Goal: Task Accomplishment & Management: Manage account settings

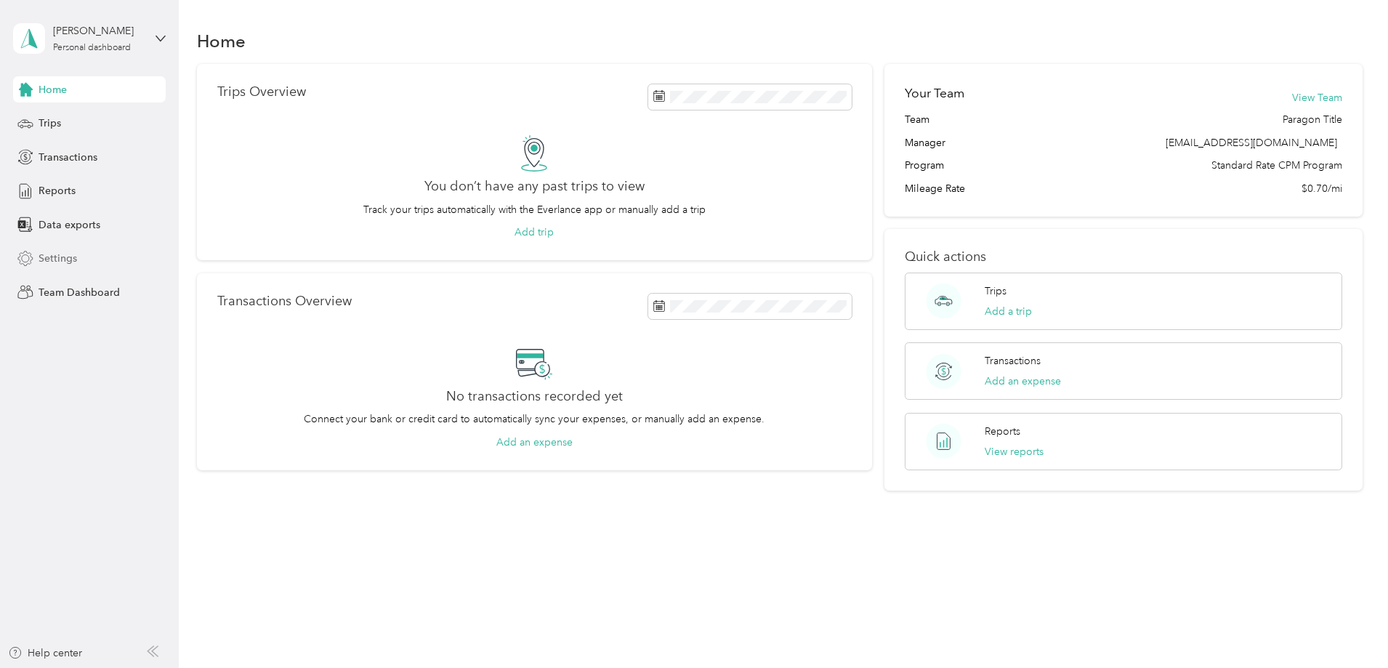
click at [68, 254] on span "Settings" at bounding box center [58, 258] width 39 height 15
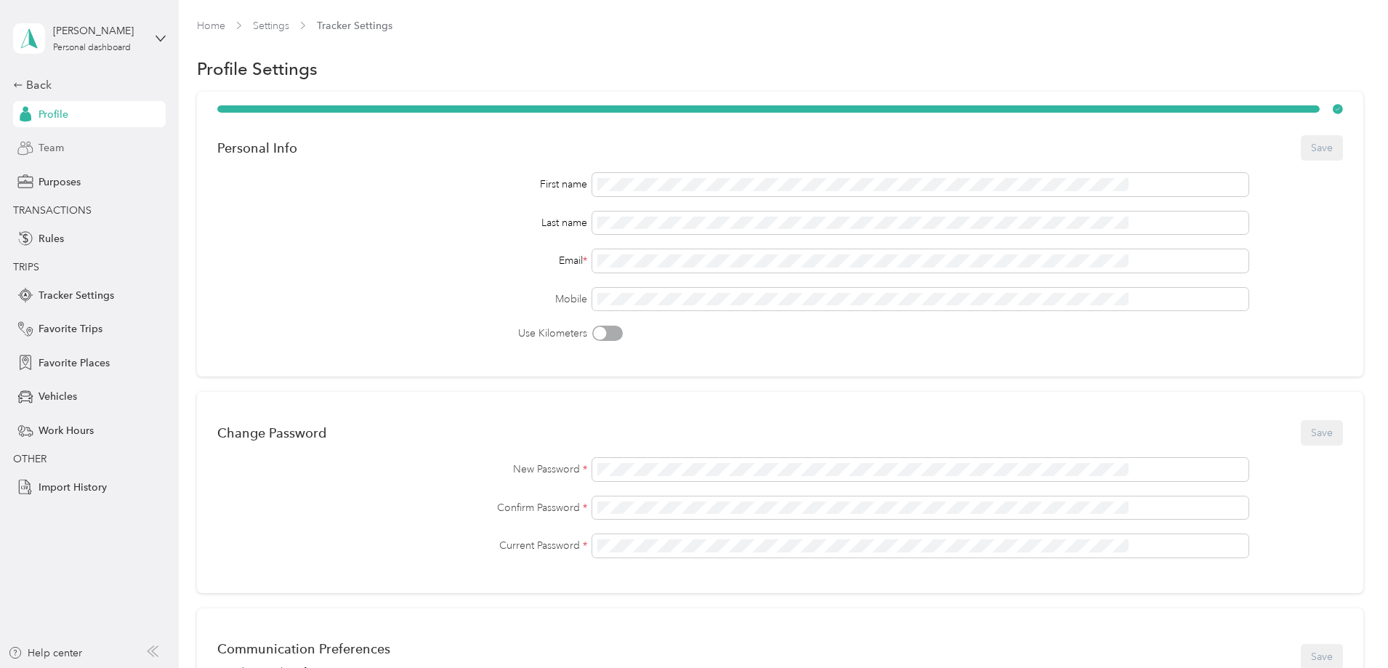
click at [40, 152] on span "Team" at bounding box center [51, 147] width 25 height 15
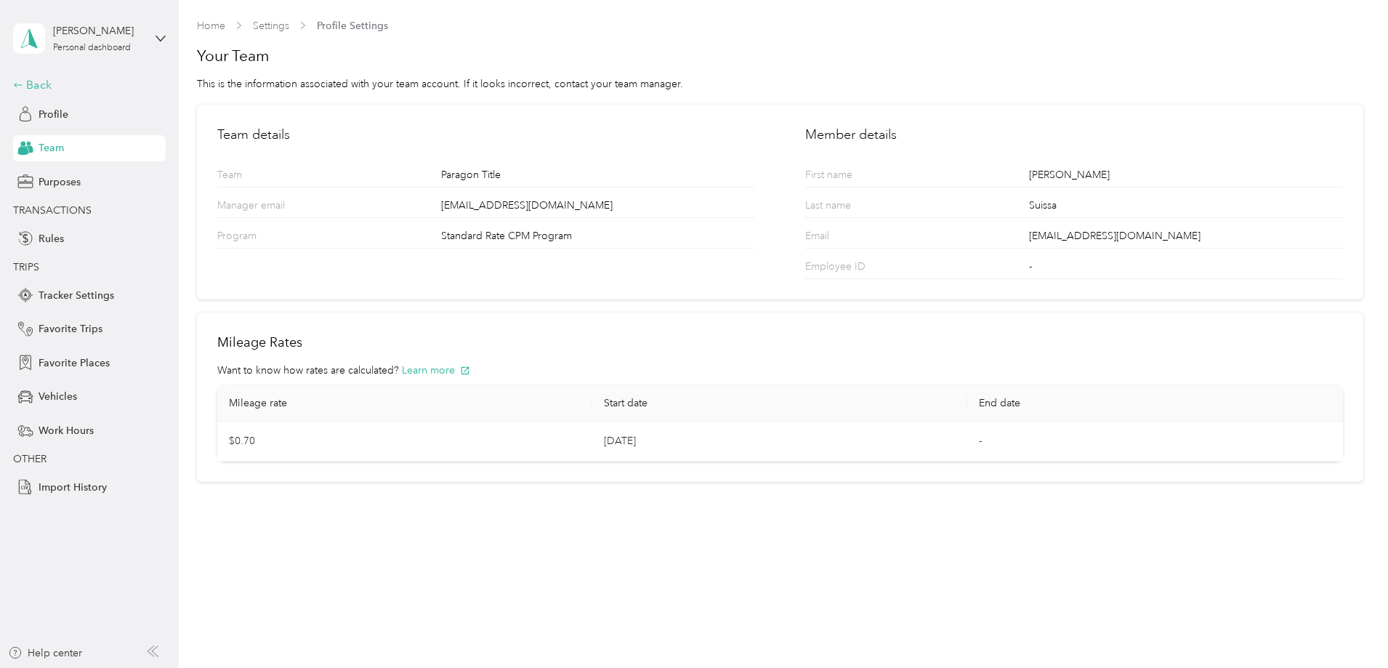
click at [25, 86] on div "Back" at bounding box center [85, 84] width 145 height 17
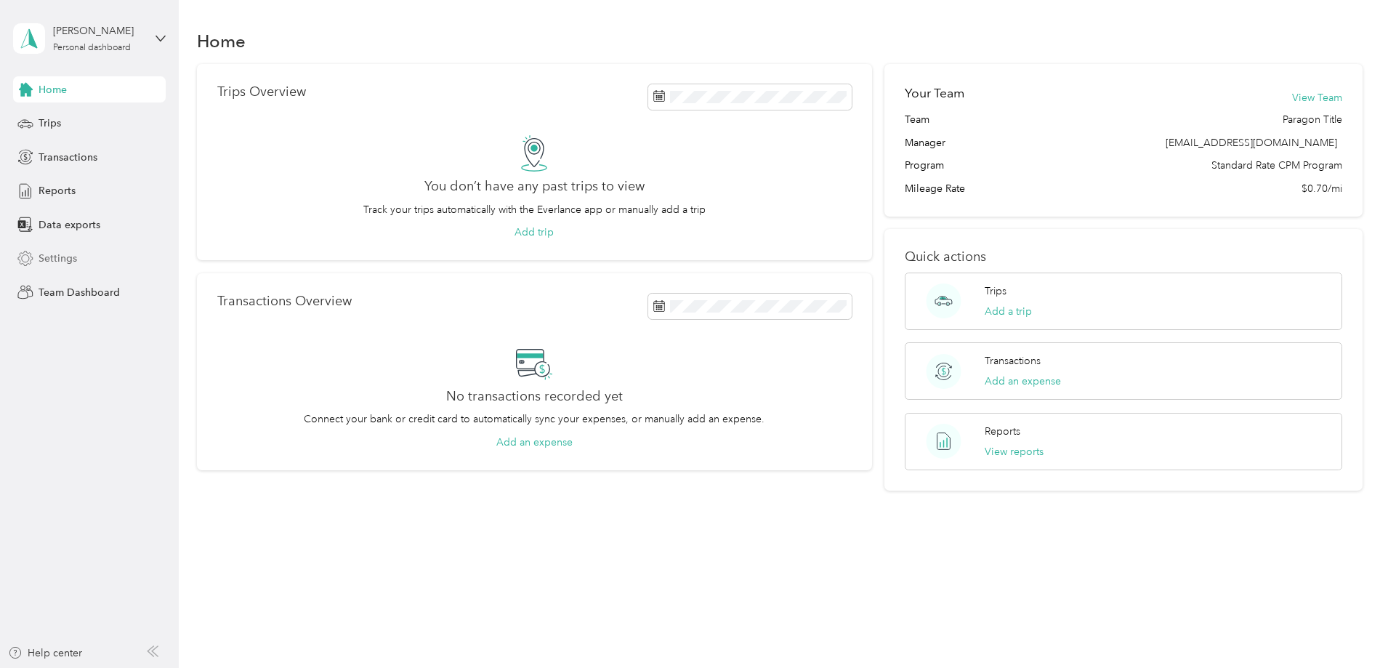
click at [65, 264] on span "Settings" at bounding box center [58, 258] width 39 height 15
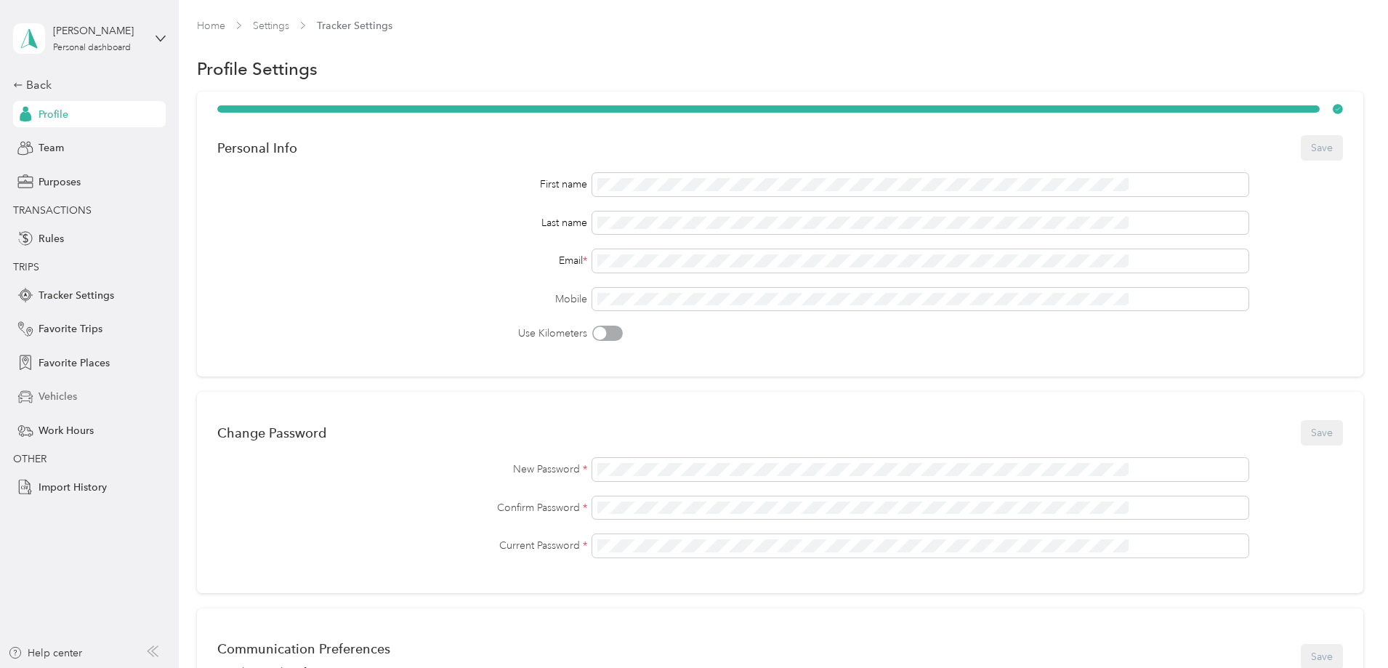
click at [57, 399] on span "Vehicles" at bounding box center [58, 396] width 39 height 15
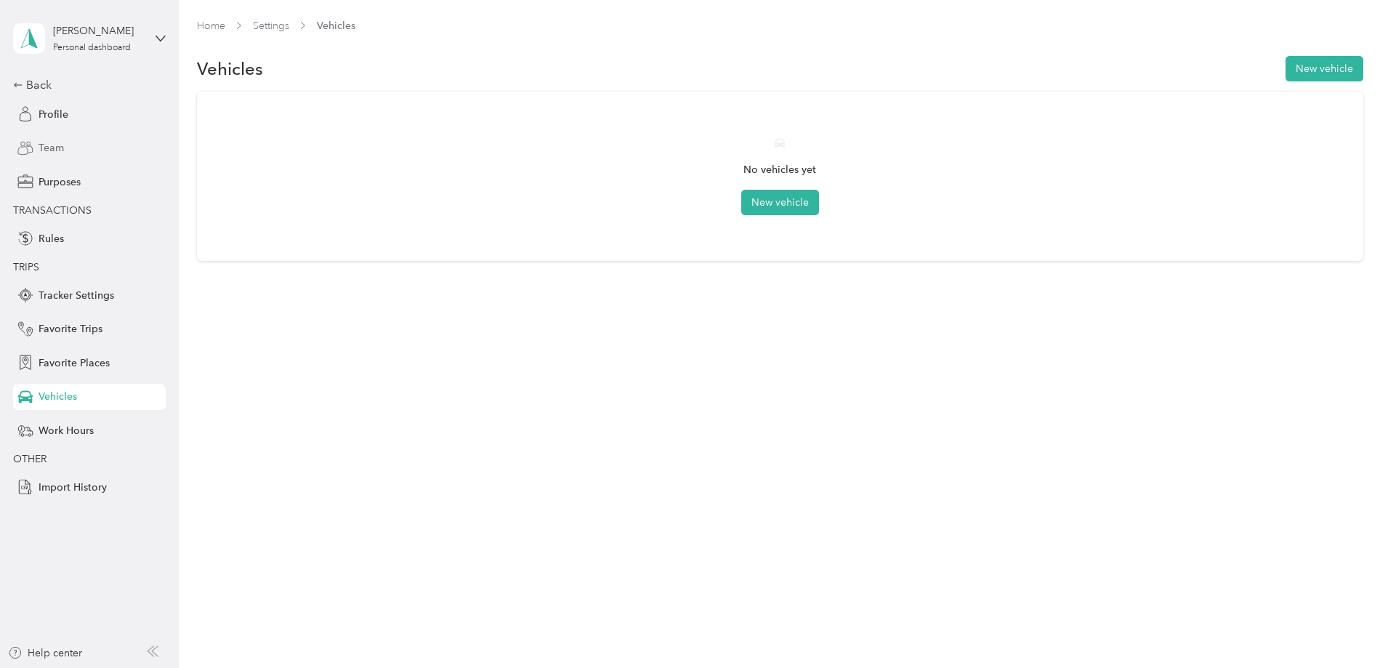
click at [49, 149] on span "Team" at bounding box center [51, 147] width 25 height 15
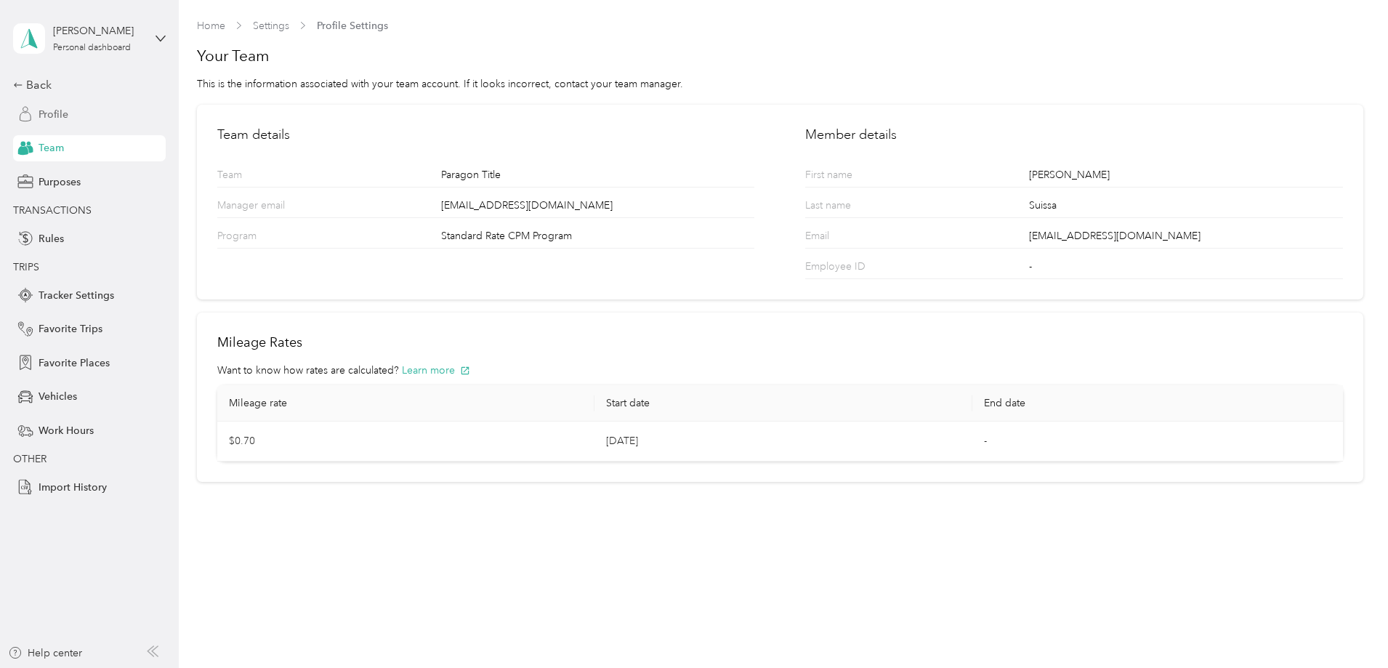
click at [53, 117] on span "Profile" at bounding box center [54, 114] width 30 height 15
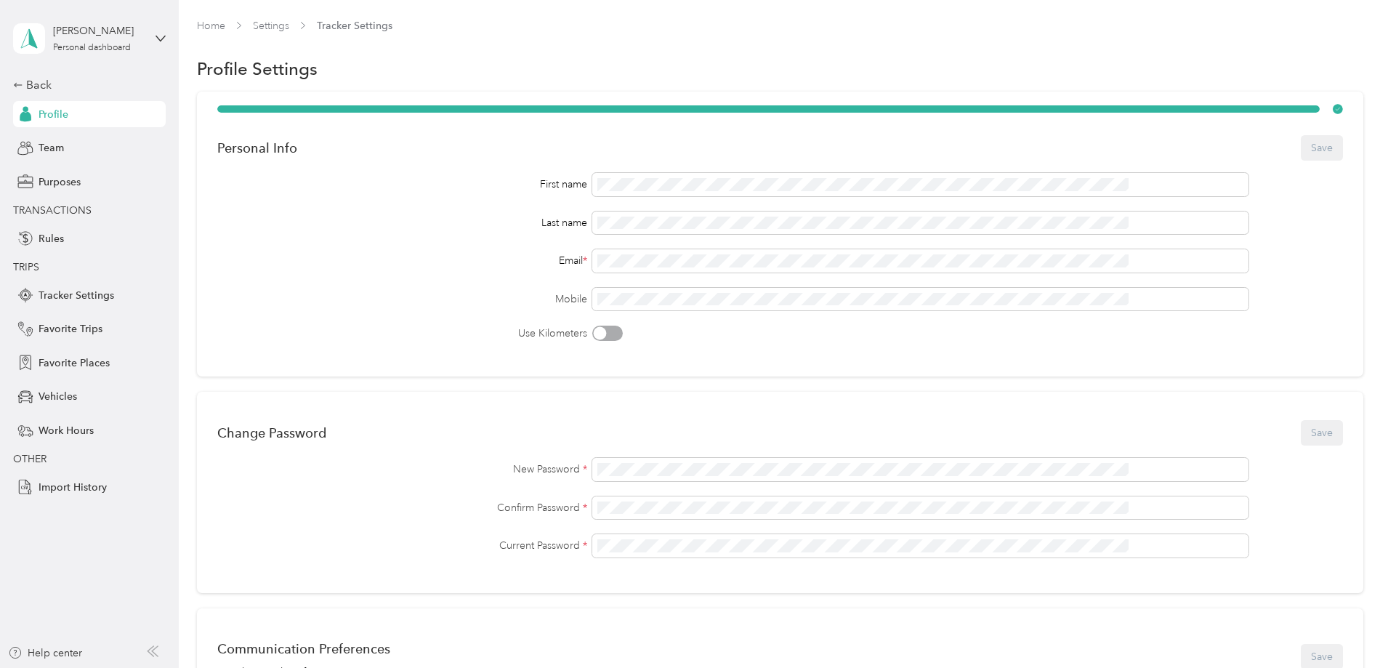
click at [46, 74] on div "[PERSON_NAME] Personal dashboard Back Profile Team Purposes TRANSACTIONS Rules …" at bounding box center [89, 250] width 153 height 500
click at [37, 82] on div "Back" at bounding box center [85, 84] width 145 height 17
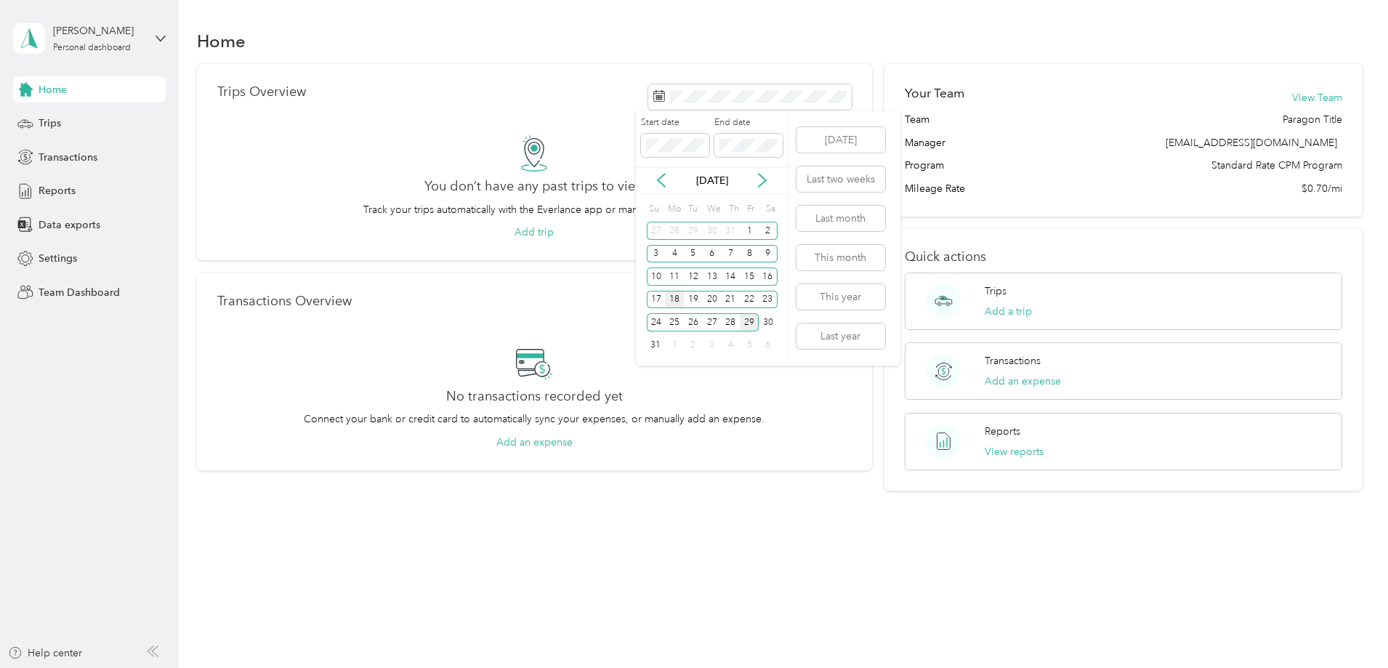
click at [676, 296] on div "18" at bounding box center [674, 300] width 19 height 18
click at [749, 319] on div "29" at bounding box center [749, 322] width 19 height 18
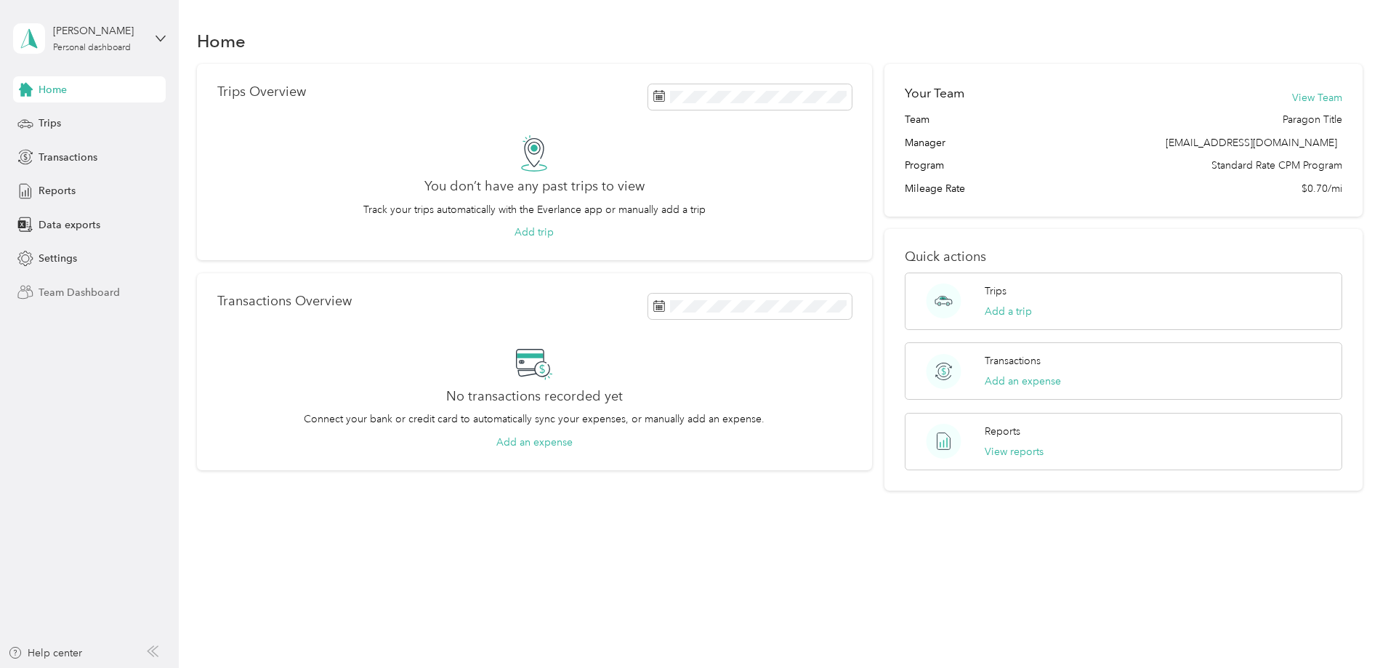
click at [70, 288] on span "Team Dashboard" at bounding box center [79, 292] width 81 height 15
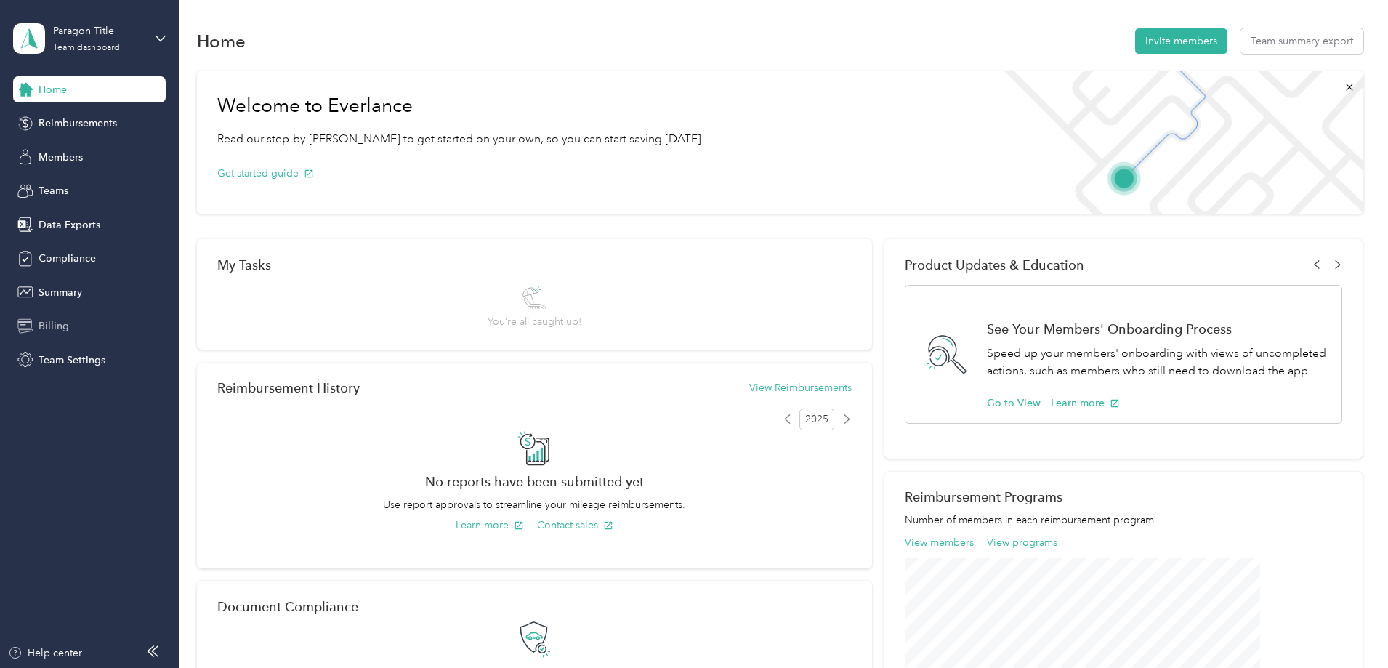
click at [46, 329] on span "Billing" at bounding box center [54, 325] width 31 height 15
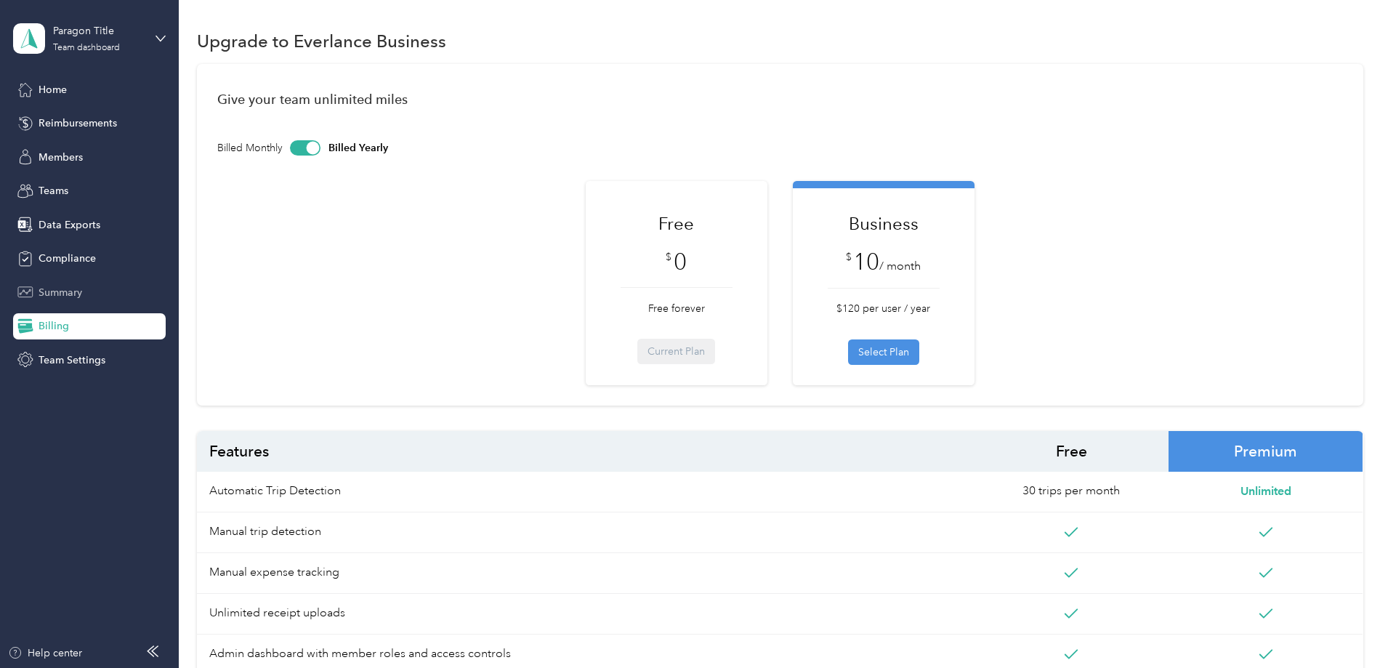
click at [48, 291] on span "Summary" at bounding box center [61, 292] width 44 height 15
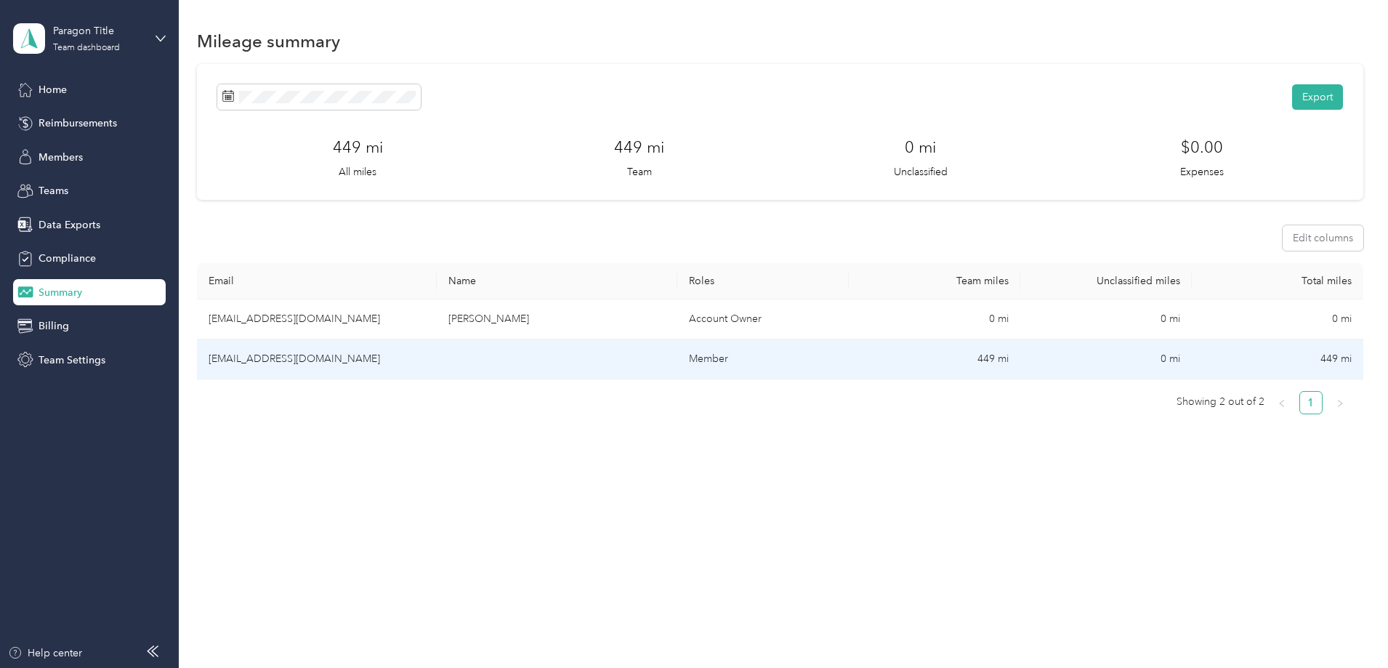
click at [426, 363] on td "[EMAIL_ADDRESS][DOMAIN_NAME]" at bounding box center [317, 359] width 240 height 40
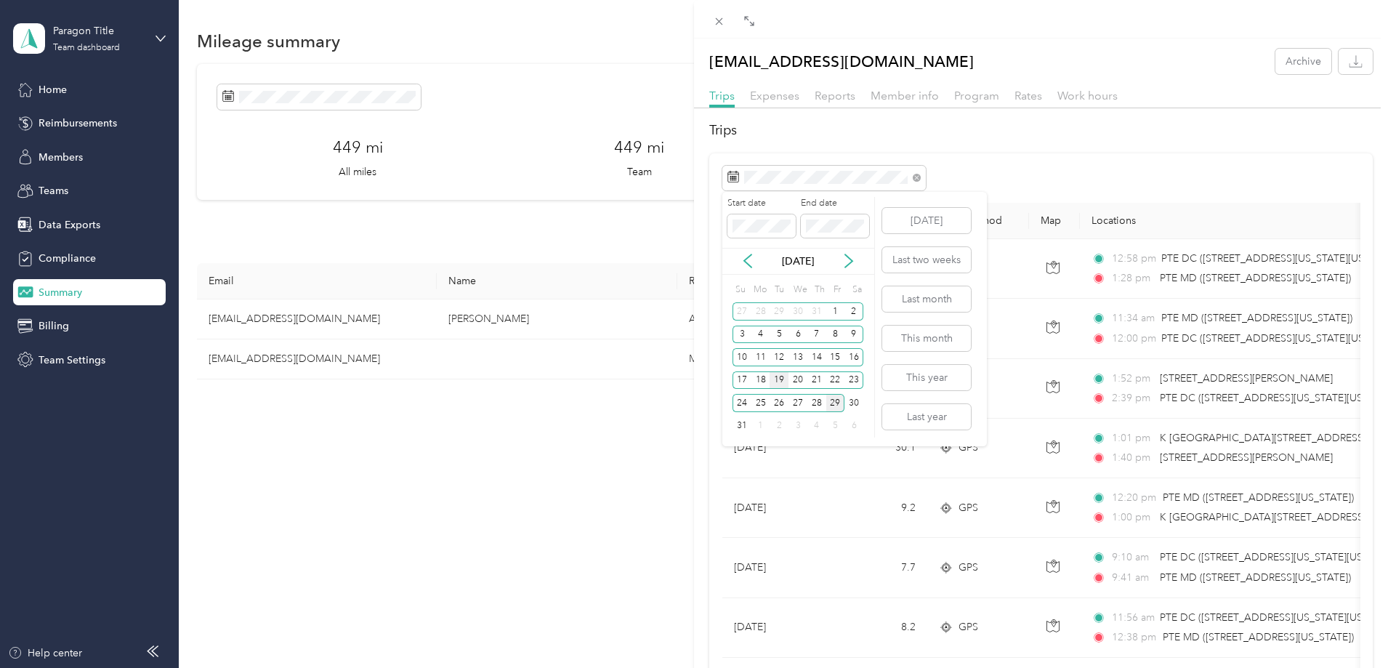
click at [762, 383] on div "18" at bounding box center [760, 380] width 19 height 18
click at [838, 406] on div "29" at bounding box center [835, 403] width 19 height 18
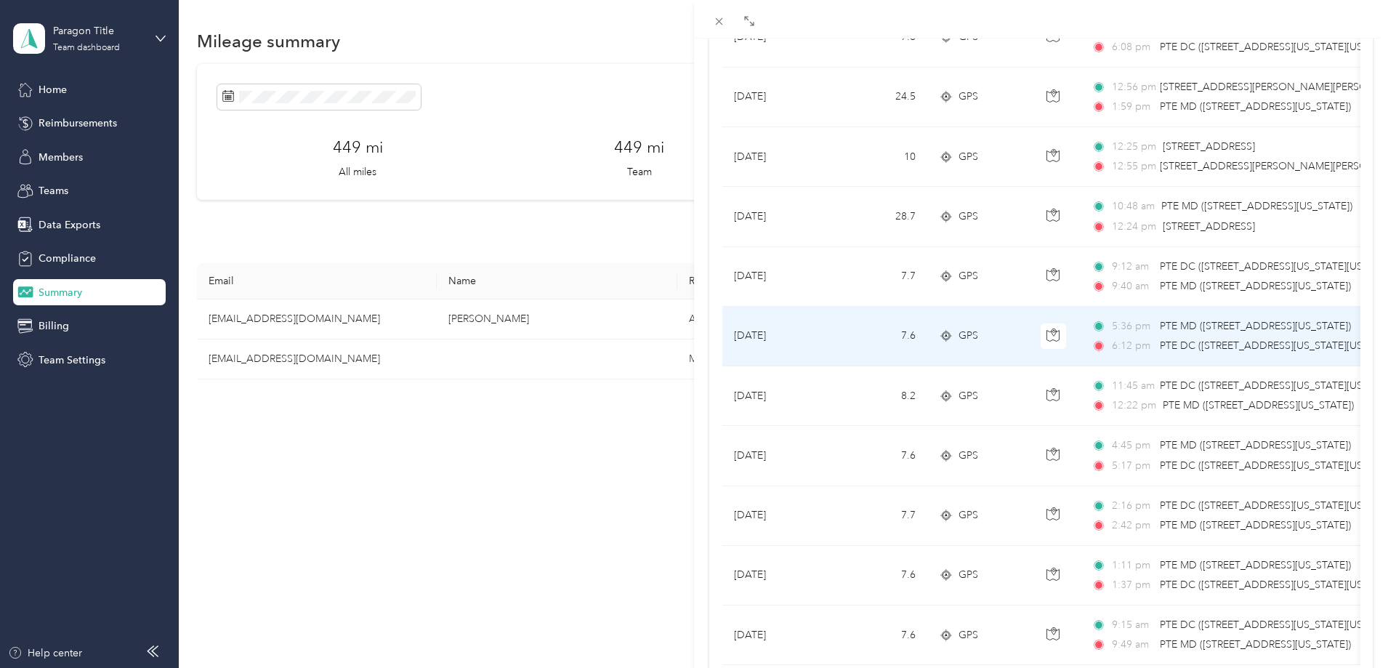
scroll to position [950, 0]
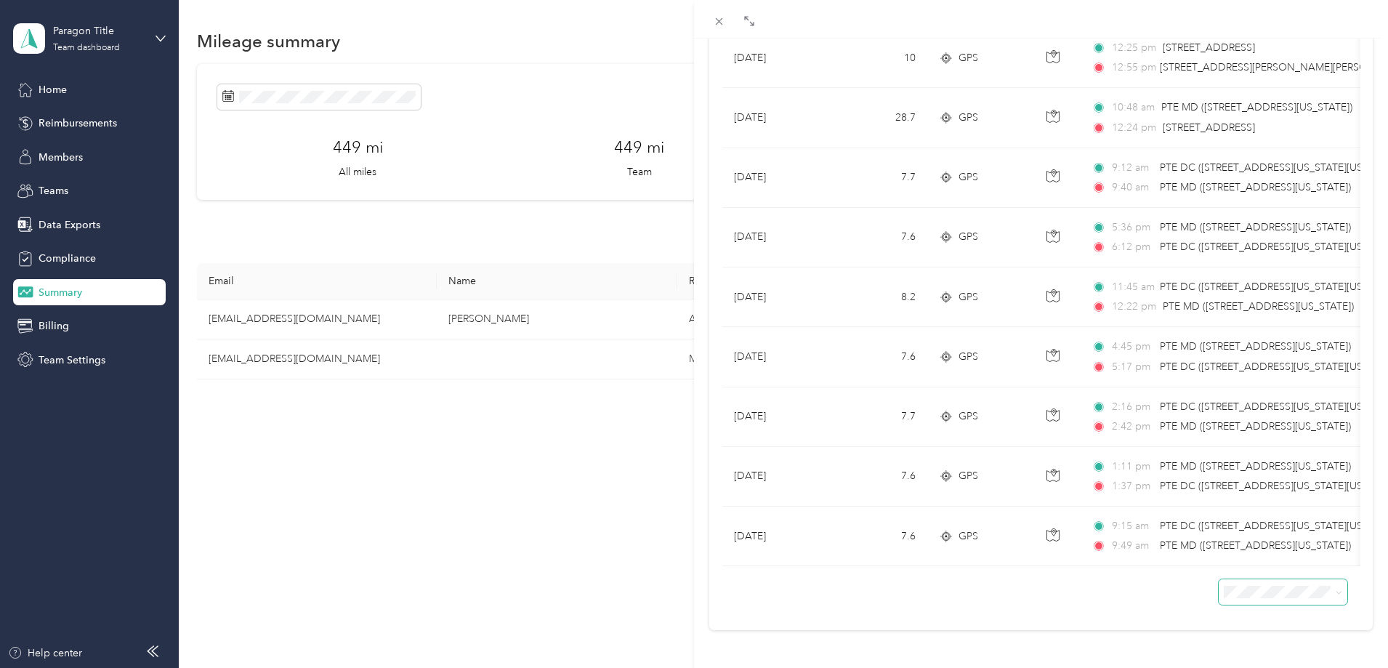
click at [1268, 588] on span at bounding box center [1282, 591] width 129 height 25
click at [1256, 557] on li "100 per load" at bounding box center [1271, 553] width 129 height 25
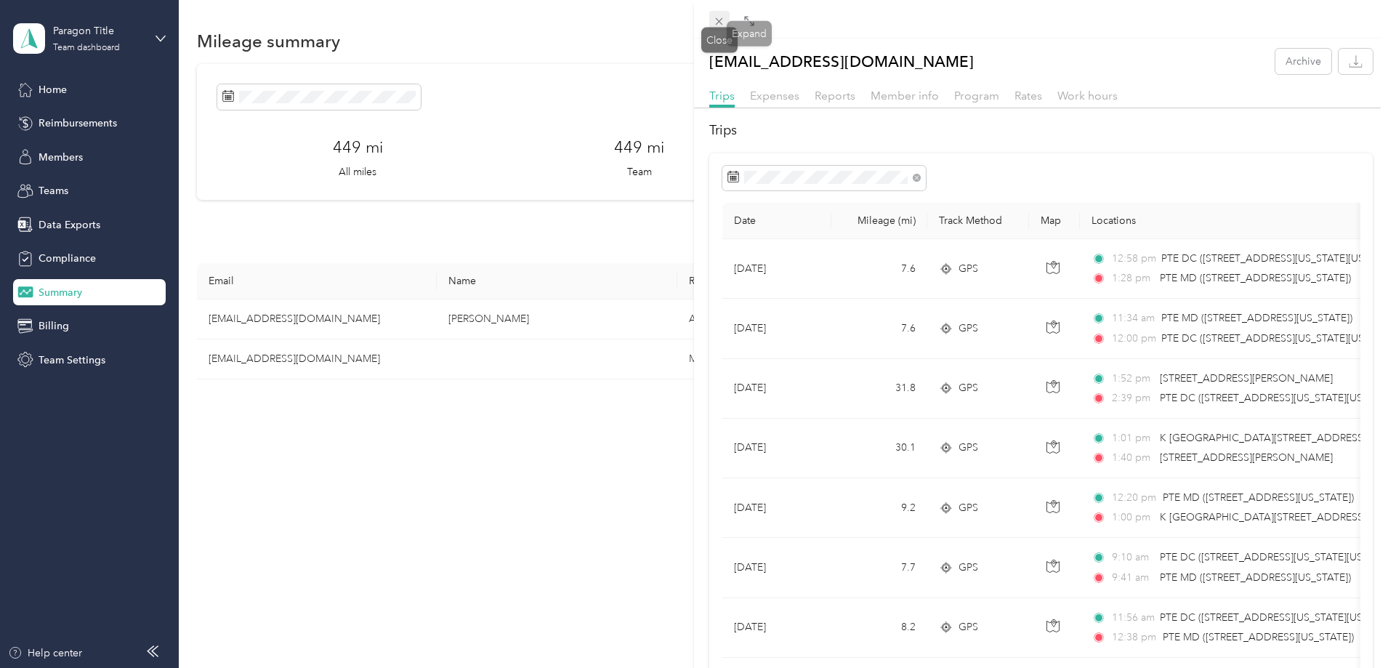
click at [724, 20] on icon at bounding box center [719, 21] width 12 height 12
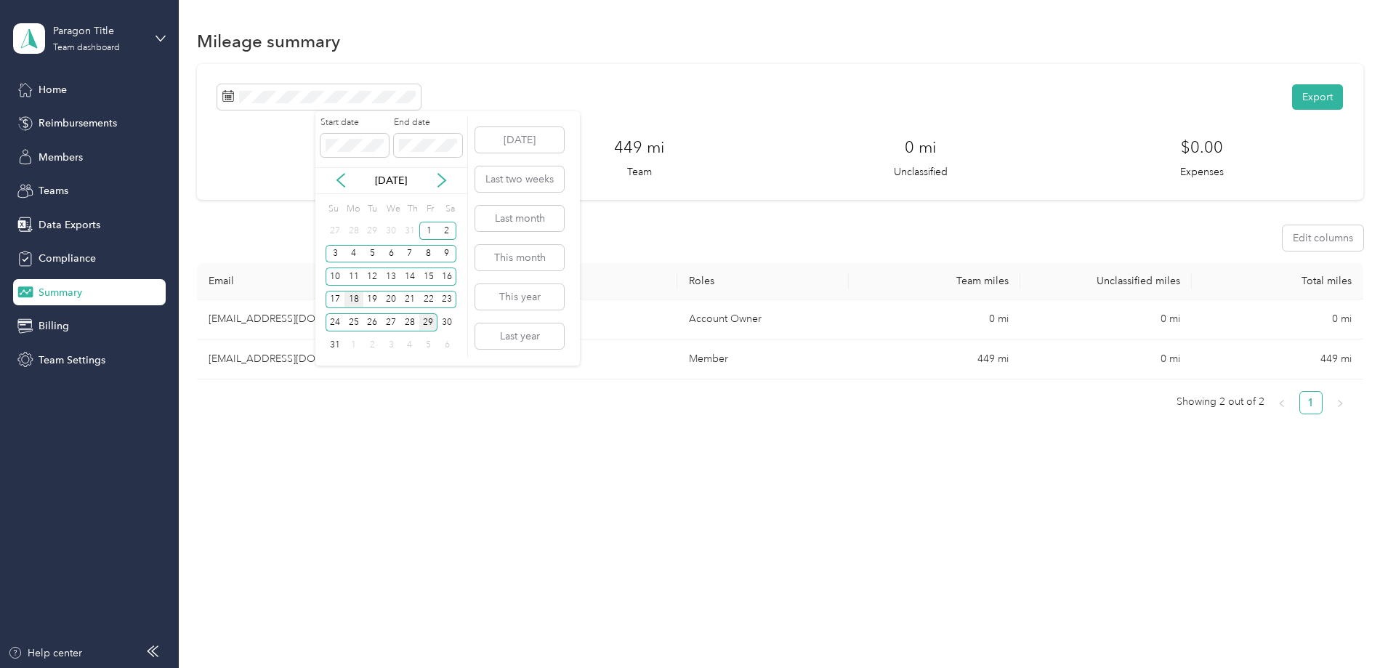
click at [355, 300] on div "18" at bounding box center [353, 300] width 19 height 18
click at [438, 137] on span at bounding box center [428, 145] width 68 height 23
click at [426, 326] on div "29" at bounding box center [428, 322] width 19 height 18
